Goal: Browse casually: Explore the website without a specific task or goal

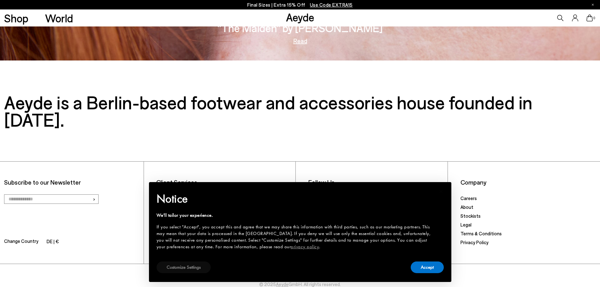
scroll to position [1307, 0]
click at [427, 263] on button "Accept" at bounding box center [427, 267] width 33 height 12
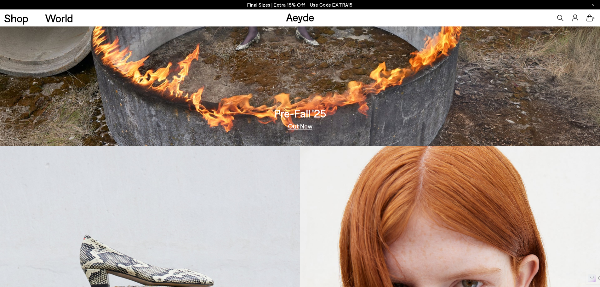
scroll to position [0, 0]
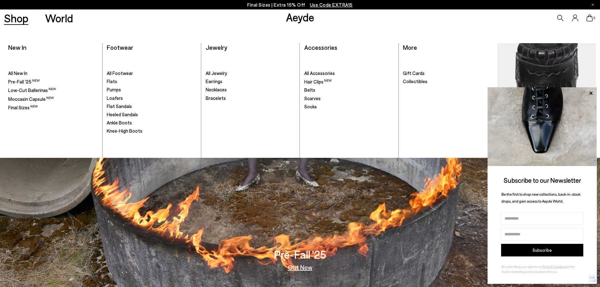
click at [23, 21] on link "Shop" at bounding box center [16, 18] width 24 height 11
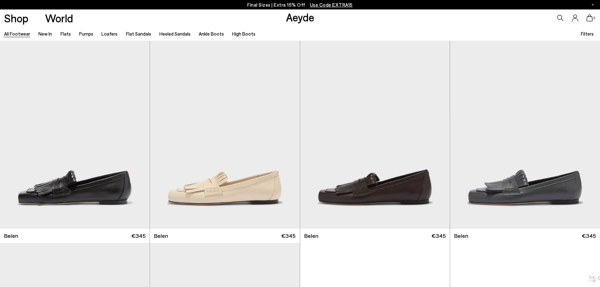
scroll to position [441, 0]
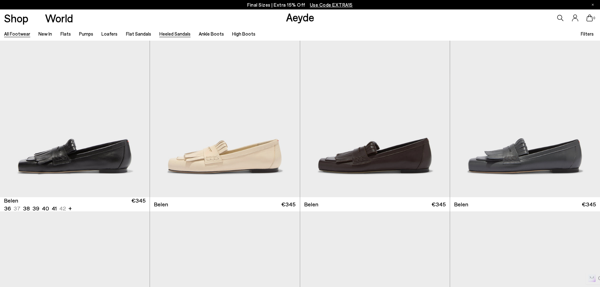
scroll to position [32, 0]
click at [19, 20] on link "Shop" at bounding box center [16, 18] width 24 height 11
click at [66, 18] on link "World" at bounding box center [59, 18] width 28 height 11
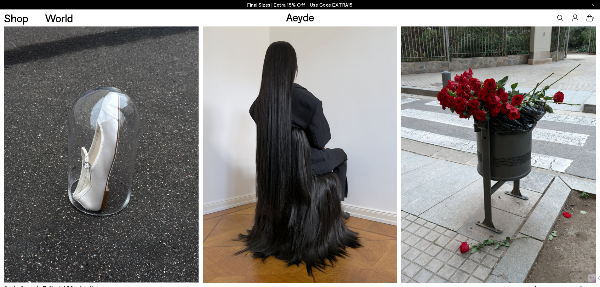
scroll to position [536, 0]
